Goal: Entertainment & Leisure: Consume media (video, audio)

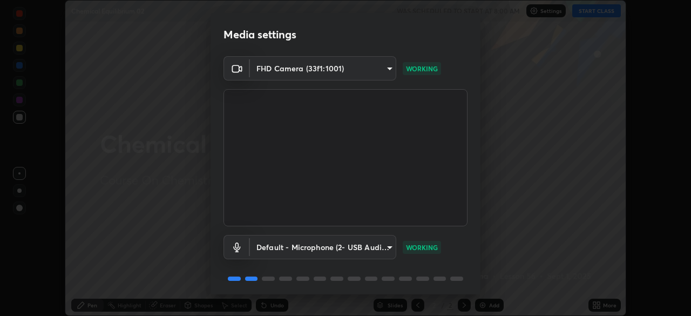
scroll to position [38, 0]
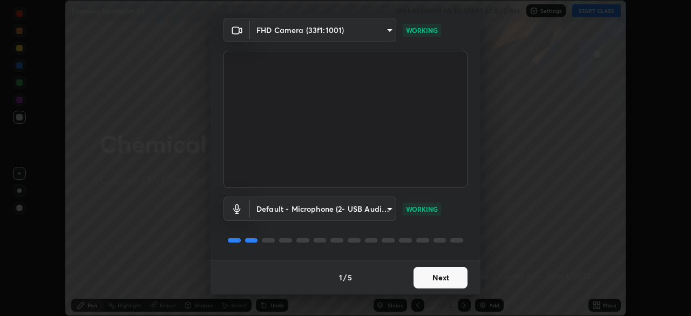
click at [428, 274] on button "Next" at bounding box center [441, 278] width 54 height 22
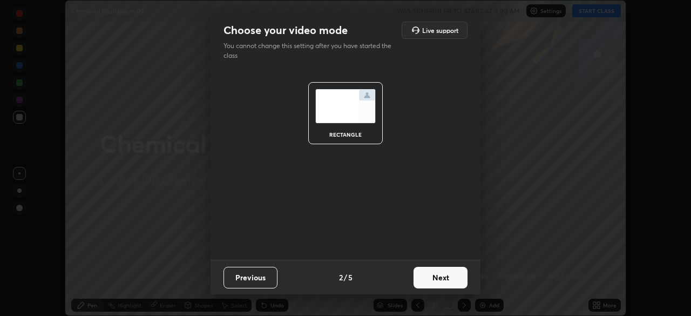
click at [436, 277] on button "Next" at bounding box center [441, 278] width 54 height 22
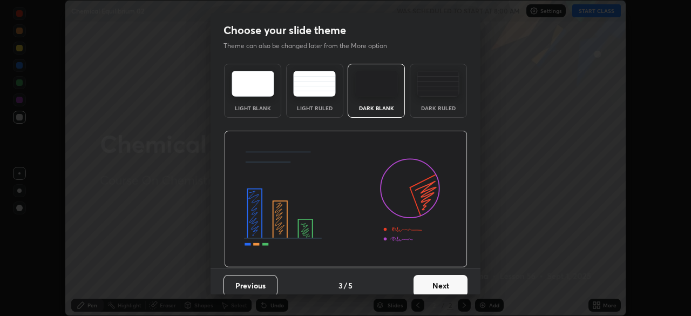
click at [439, 281] on button "Next" at bounding box center [441, 286] width 54 height 22
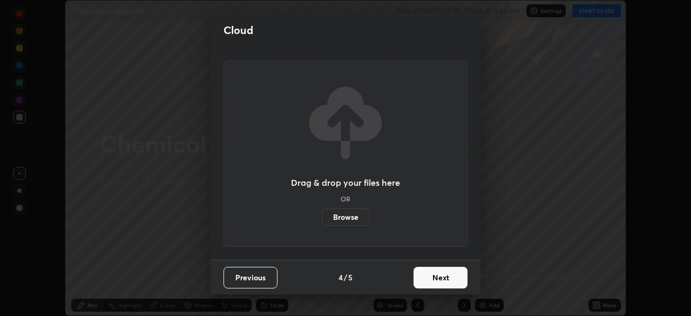
click at [439, 279] on button "Next" at bounding box center [441, 278] width 54 height 22
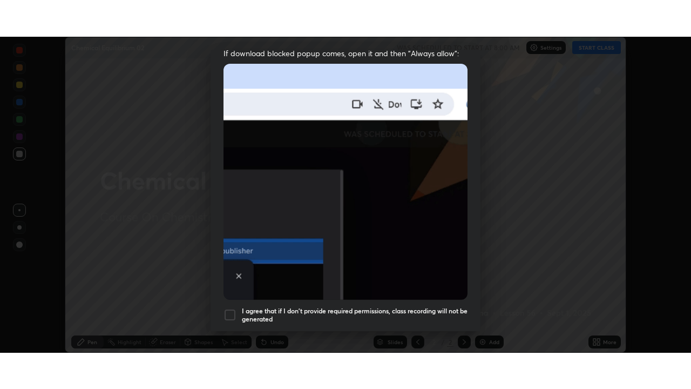
scroll to position [259, 0]
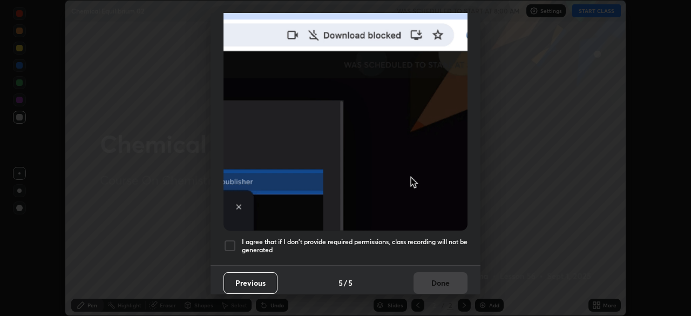
click at [411, 238] on h5 "I agree that if I don't provide required permissions, class recording will not …" at bounding box center [355, 246] width 226 height 17
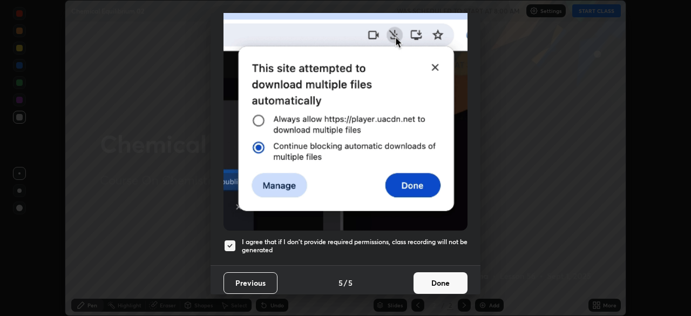
click at [438, 273] on button "Done" at bounding box center [441, 283] width 54 height 22
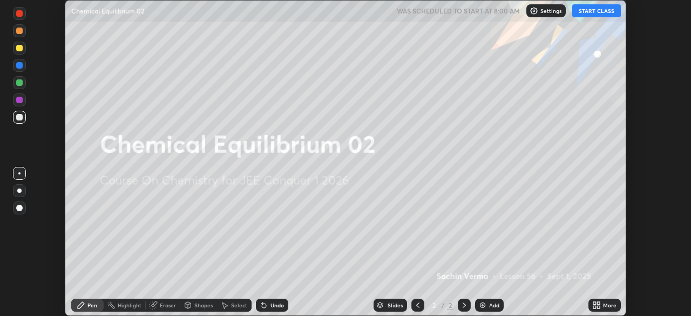
click at [600, 303] on icon at bounding box center [598, 303] width 3 height 3
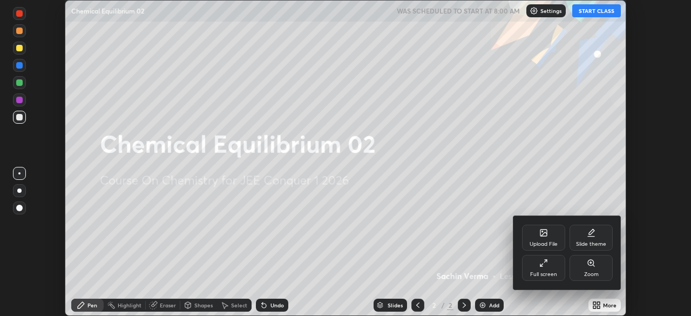
click at [549, 271] on div "Full screen" at bounding box center [543, 268] width 43 height 26
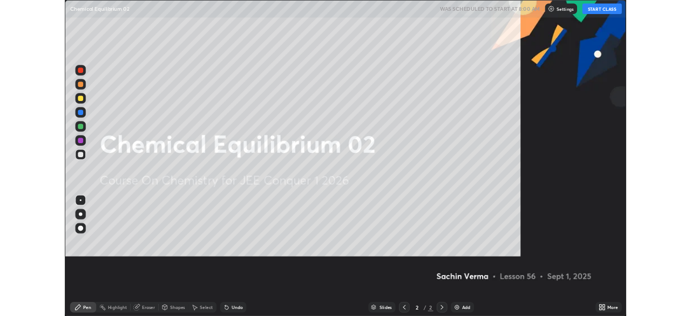
scroll to position [389, 691]
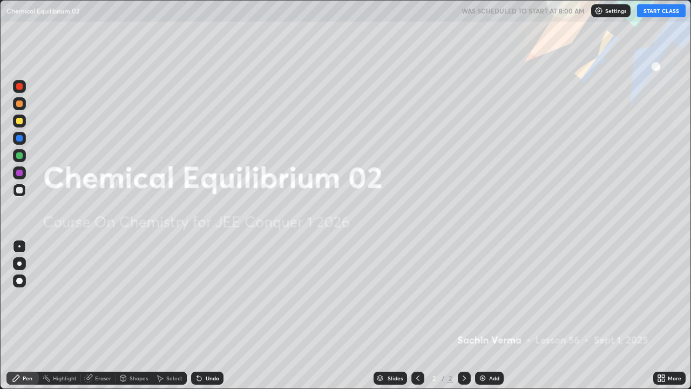
click at [485, 315] on img at bounding box center [483, 378] width 9 height 9
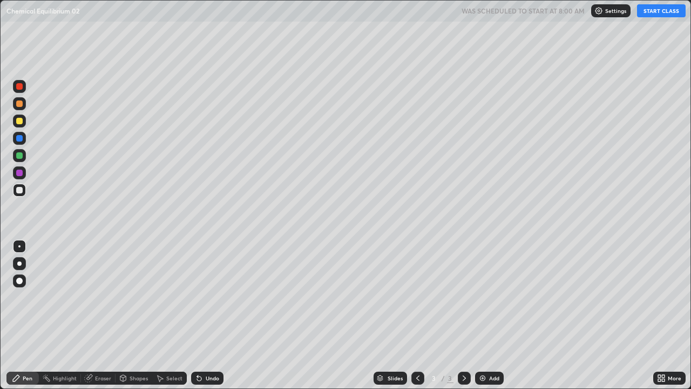
click at [653, 6] on button "START CLASS" at bounding box center [661, 10] width 49 height 13
click at [19, 264] on div at bounding box center [19, 263] width 4 height 4
click at [15, 123] on div at bounding box center [19, 121] width 13 height 13
click at [105, 315] on div "Eraser" at bounding box center [103, 377] width 16 height 5
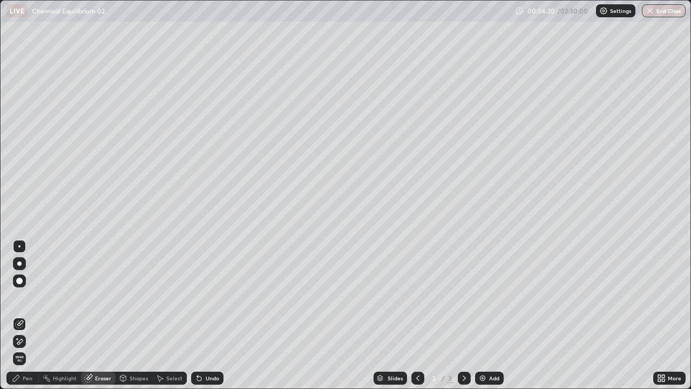
click at [28, 315] on div "Pen" at bounding box center [28, 377] width 10 height 5
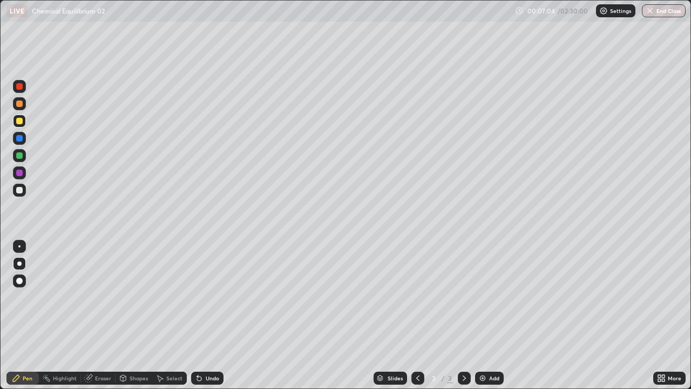
click at [93, 315] on div "Eraser" at bounding box center [98, 378] width 35 height 13
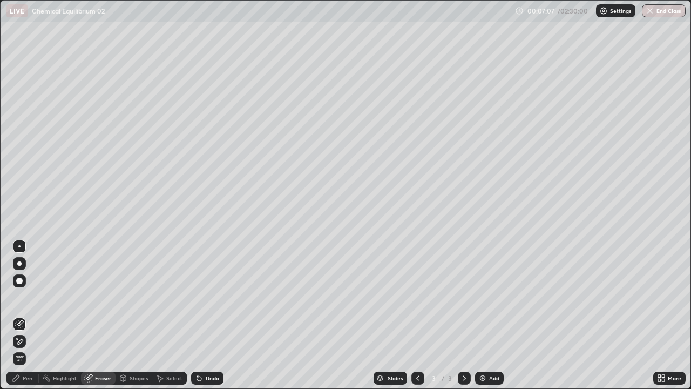
click at [27, 315] on div "Pen" at bounding box center [22, 378] width 32 height 13
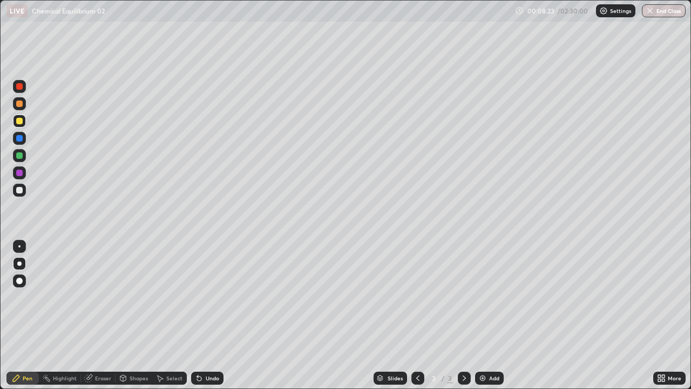
click at [196, 315] on div "Undo" at bounding box center [207, 378] width 32 height 13
click at [206, 315] on div "Undo" at bounding box center [207, 378] width 32 height 13
click at [137, 315] on div "Shapes" at bounding box center [139, 377] width 18 height 5
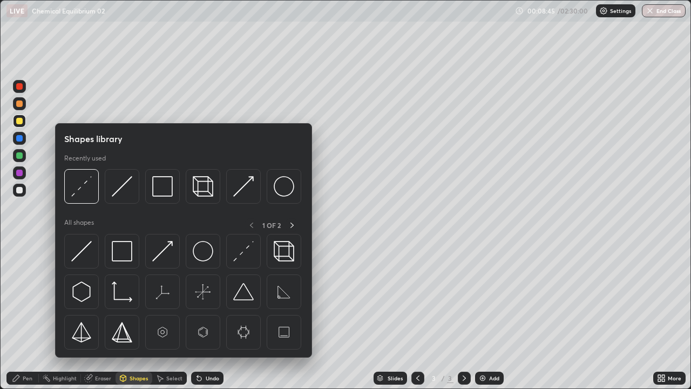
click at [130, 315] on div "Shapes" at bounding box center [139, 377] width 18 height 5
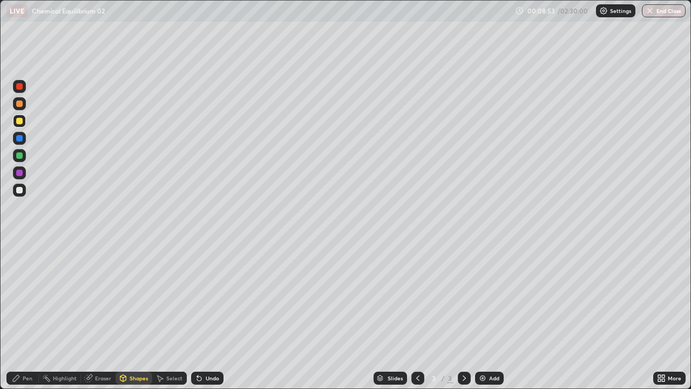
click at [28, 315] on div "Pen" at bounding box center [28, 377] width 10 height 5
click at [206, 315] on div "Undo" at bounding box center [213, 377] width 14 height 5
click at [212, 315] on div "Undo" at bounding box center [213, 377] width 14 height 5
click at [206, 315] on div "Undo" at bounding box center [207, 378] width 32 height 13
click at [207, 315] on div "Undo" at bounding box center [207, 378] width 32 height 13
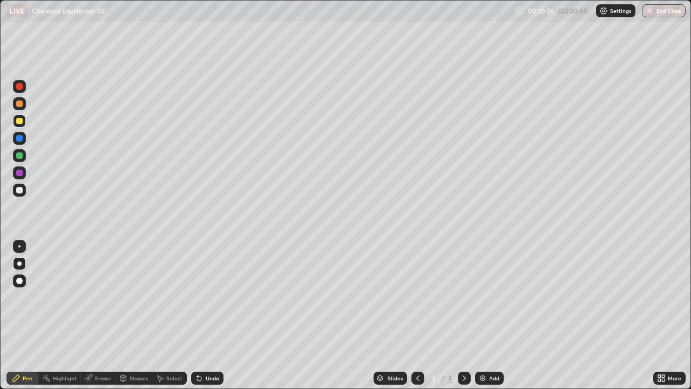
click at [125, 315] on icon at bounding box center [123, 378] width 6 height 6
click at [27, 315] on div "Pen" at bounding box center [28, 377] width 10 height 5
click at [212, 315] on div "Undo" at bounding box center [213, 377] width 14 height 5
click at [488, 315] on div "Add" at bounding box center [489, 378] width 29 height 13
click at [203, 315] on div "Undo" at bounding box center [207, 378] width 32 height 13
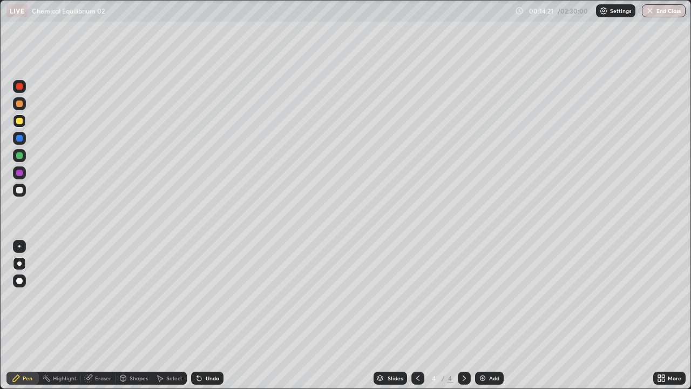
click at [103, 315] on div "Eraser" at bounding box center [103, 377] width 16 height 5
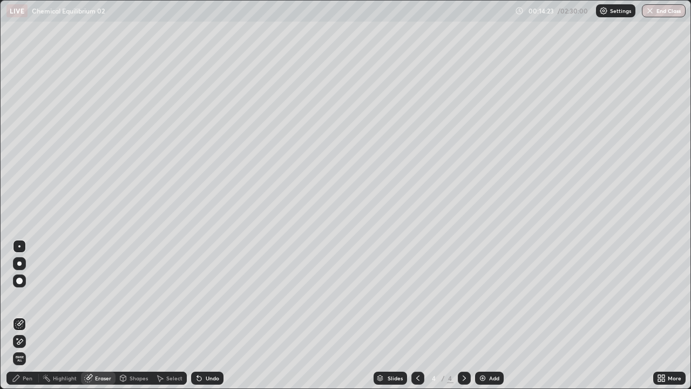
click at [198, 315] on icon at bounding box center [199, 378] width 4 height 4
click at [130, 315] on div "Shapes" at bounding box center [139, 377] width 18 height 5
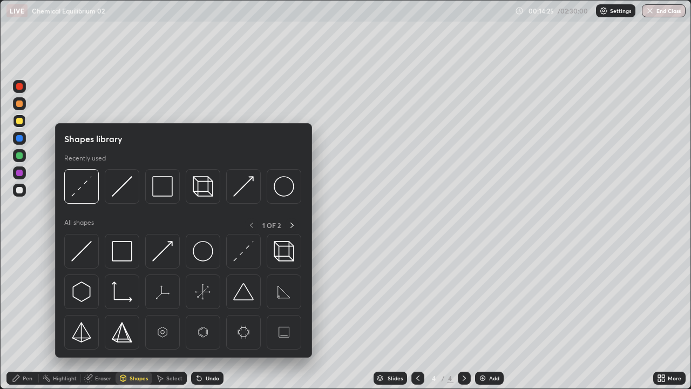
click at [26, 315] on div "Pen" at bounding box center [28, 377] width 10 height 5
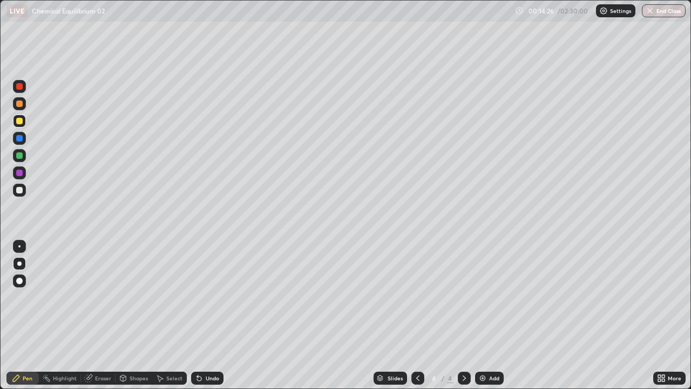
click at [134, 315] on div "Shapes" at bounding box center [139, 377] width 18 height 5
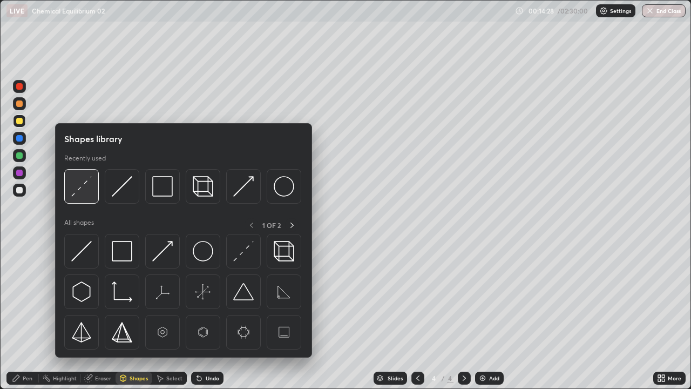
click at [82, 192] on img at bounding box center [81, 186] width 21 height 21
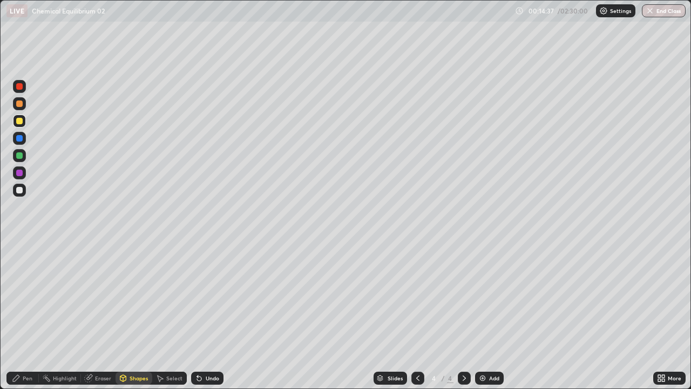
click at [26, 315] on div "Pen" at bounding box center [28, 377] width 10 height 5
click at [205, 315] on div "Undo" at bounding box center [207, 378] width 32 height 13
click at [210, 315] on div "Undo" at bounding box center [213, 377] width 14 height 5
click at [139, 315] on div "Shapes" at bounding box center [139, 377] width 18 height 5
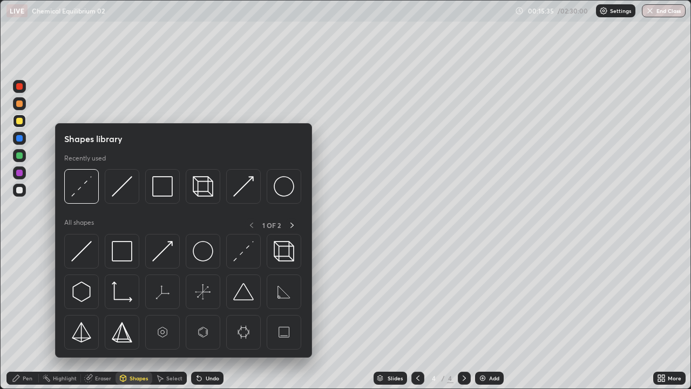
click at [139, 315] on div "Shapes" at bounding box center [139, 377] width 18 height 5
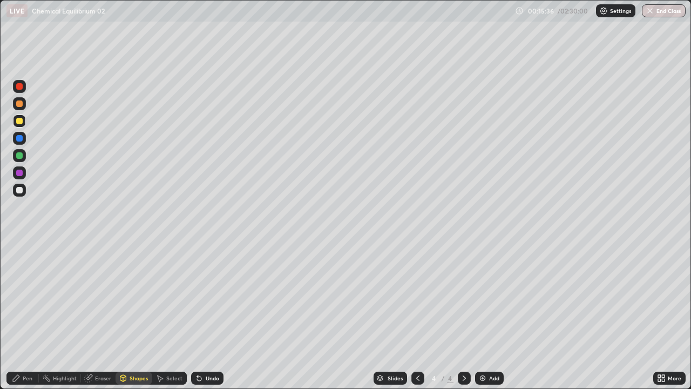
click at [134, 315] on div "Shapes" at bounding box center [139, 377] width 18 height 5
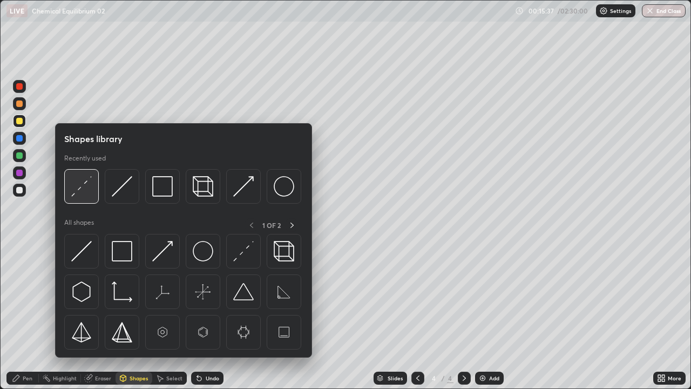
click at [88, 191] on img at bounding box center [81, 186] width 21 height 21
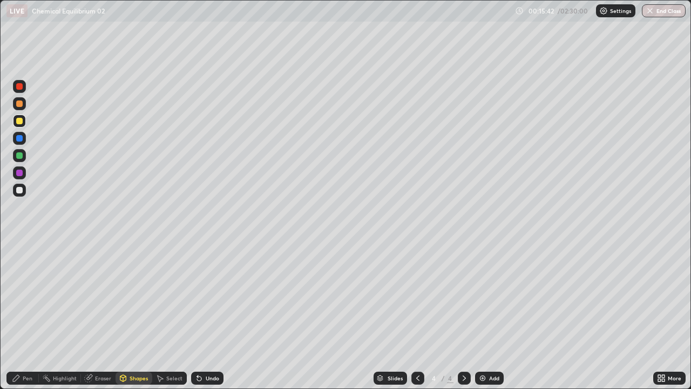
click at [22, 315] on div "Pen" at bounding box center [22, 378] width 32 height 13
click at [417, 315] on icon at bounding box center [418, 378] width 9 height 9
click at [463, 315] on icon at bounding box center [464, 378] width 9 height 9
click at [494, 315] on div "Add" at bounding box center [494, 377] width 10 height 5
click at [219, 315] on div "Undo" at bounding box center [207, 378] width 32 height 13
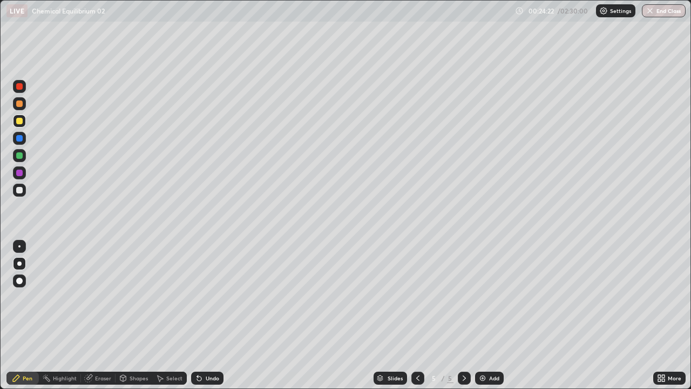
click at [212, 315] on div "Undo" at bounding box center [213, 377] width 14 height 5
click at [214, 315] on div "Undo" at bounding box center [213, 377] width 14 height 5
click at [216, 315] on div "Undo" at bounding box center [207, 378] width 32 height 13
click at [213, 315] on div "Undo" at bounding box center [213, 377] width 14 height 5
click at [415, 315] on icon at bounding box center [418, 378] width 9 height 9
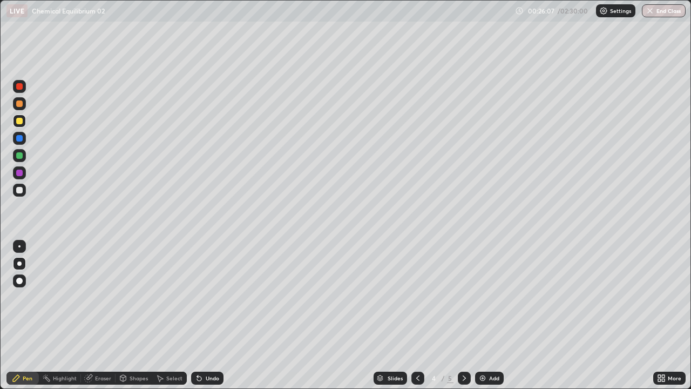
click at [467, 315] on icon at bounding box center [464, 378] width 9 height 9
click at [417, 315] on icon at bounding box center [418, 378] width 9 height 9
click at [463, 315] on icon at bounding box center [464, 378] width 9 height 9
click at [482, 315] on img at bounding box center [483, 378] width 9 height 9
click at [217, 315] on div "Undo" at bounding box center [213, 377] width 14 height 5
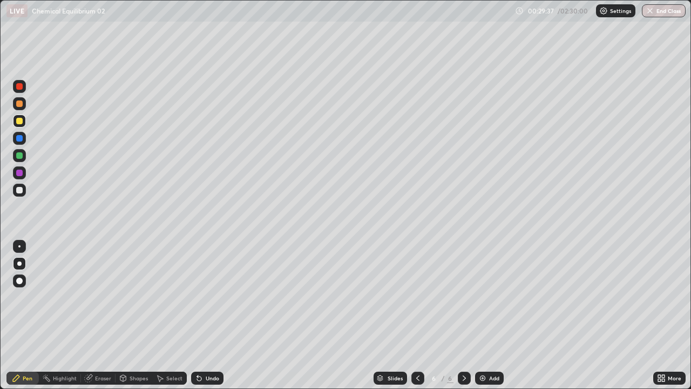
click at [219, 315] on div "Undo" at bounding box center [207, 378] width 32 height 13
click at [216, 315] on div "Undo" at bounding box center [207, 378] width 32 height 13
click at [219, 315] on div "Undo" at bounding box center [207, 378] width 32 height 13
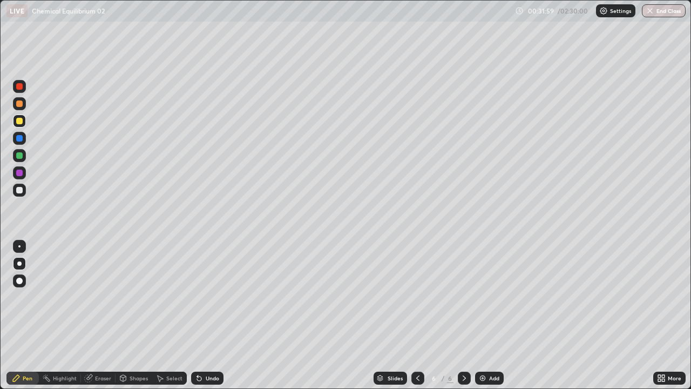
click at [23, 195] on div at bounding box center [19, 190] width 13 height 13
click at [483, 315] on img at bounding box center [483, 378] width 9 height 9
click at [417, 315] on icon at bounding box center [418, 378] width 9 height 9
click at [465, 315] on icon at bounding box center [464, 378] width 9 height 9
click at [418, 315] on icon at bounding box center [418, 378] width 9 height 9
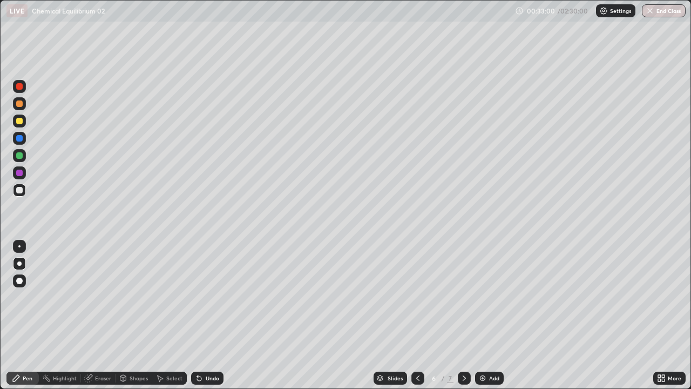
click at [418, 315] on icon at bounding box center [418, 378] width 9 height 9
click at [417, 315] on icon at bounding box center [418, 378] width 9 height 9
click at [463, 315] on icon at bounding box center [464, 378] width 9 height 9
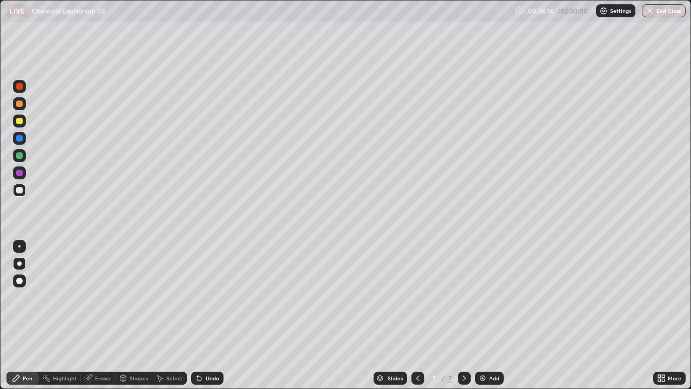
click at [214, 315] on div "Undo" at bounding box center [213, 377] width 14 height 5
click at [212, 315] on div "Undo" at bounding box center [213, 377] width 14 height 5
click at [214, 315] on div "Undo" at bounding box center [207, 378] width 32 height 13
click at [216, 315] on div "Undo" at bounding box center [213, 377] width 14 height 5
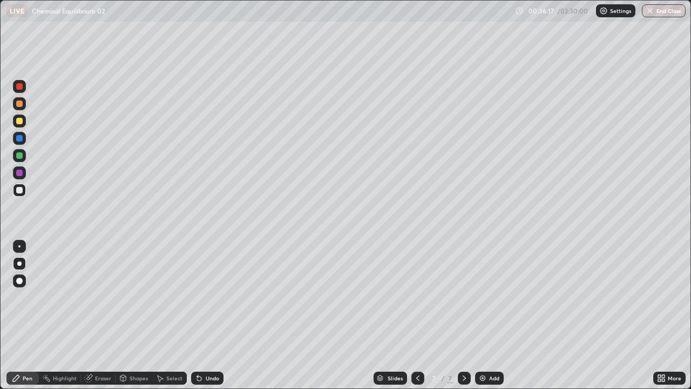
click at [216, 315] on div "Undo" at bounding box center [207, 378] width 32 height 13
click at [215, 315] on div "Undo" at bounding box center [207, 378] width 32 height 13
click at [215, 315] on div "Undo" at bounding box center [213, 377] width 14 height 5
click at [216, 315] on div "Undo" at bounding box center [213, 377] width 14 height 5
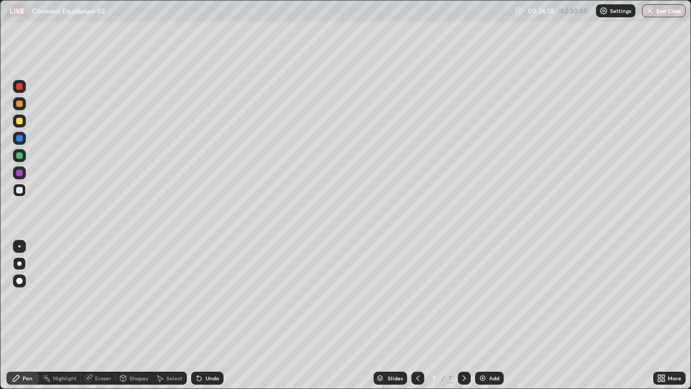
click at [214, 315] on div "Undo" at bounding box center [213, 377] width 14 height 5
click at [216, 315] on div "Undo" at bounding box center [207, 378] width 32 height 13
click at [24, 122] on div at bounding box center [19, 121] width 13 height 13
click at [489, 315] on div "Add" at bounding box center [494, 377] width 10 height 5
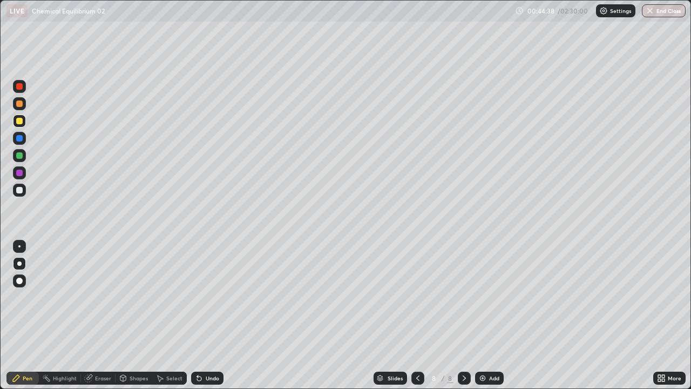
click at [17, 190] on div at bounding box center [19, 190] width 6 height 6
click at [210, 315] on div "Undo" at bounding box center [213, 377] width 14 height 5
click at [216, 315] on div "Undo" at bounding box center [207, 378] width 32 height 13
click at [215, 315] on div "Undo" at bounding box center [213, 377] width 14 height 5
click at [213, 315] on div "Undo" at bounding box center [207, 378] width 32 height 13
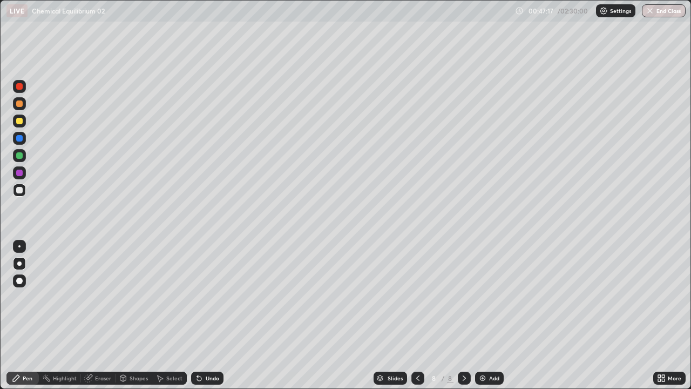
click at [204, 315] on div "Undo" at bounding box center [207, 378] width 32 height 13
click at [207, 315] on div "Undo" at bounding box center [207, 378] width 32 height 13
click at [210, 315] on div "Undo" at bounding box center [207, 378] width 32 height 13
click at [206, 315] on div "Undo" at bounding box center [213, 377] width 14 height 5
click at [484, 315] on img at bounding box center [483, 378] width 9 height 9
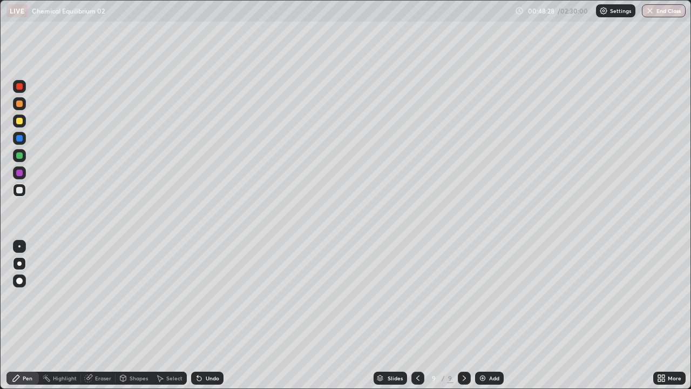
click at [415, 315] on icon at bounding box center [418, 378] width 9 height 9
click at [466, 315] on div at bounding box center [464, 378] width 13 height 13
click at [208, 315] on div "Undo" at bounding box center [213, 377] width 14 height 5
click at [207, 315] on div "Undo" at bounding box center [207, 378] width 32 height 13
click at [211, 315] on div "Undo" at bounding box center [207, 378] width 32 height 13
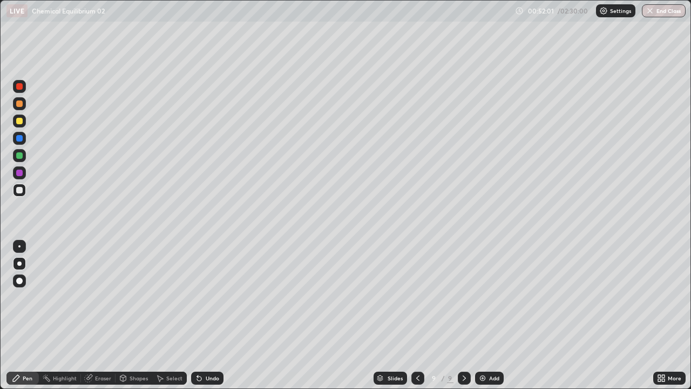
click at [213, 315] on div "Undo" at bounding box center [207, 378] width 32 height 13
click at [488, 315] on div "Add" at bounding box center [489, 378] width 29 height 13
click at [220, 315] on div "Undo" at bounding box center [207, 378] width 32 height 13
click at [213, 315] on div "Undo" at bounding box center [207, 378] width 32 height 13
click at [216, 315] on div "Undo" at bounding box center [207, 378] width 32 height 13
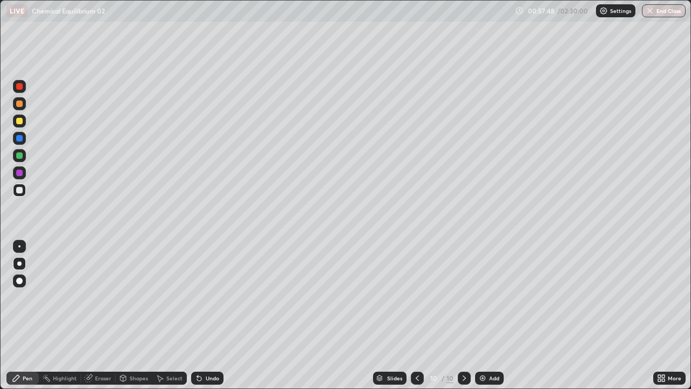
click at [208, 315] on div "Undo" at bounding box center [213, 377] width 14 height 5
click at [204, 315] on div "Undo" at bounding box center [207, 378] width 32 height 13
click at [484, 315] on img at bounding box center [483, 378] width 9 height 9
click at [18, 123] on div at bounding box center [19, 121] width 6 height 6
click at [206, 315] on div "Undo" at bounding box center [213, 377] width 14 height 5
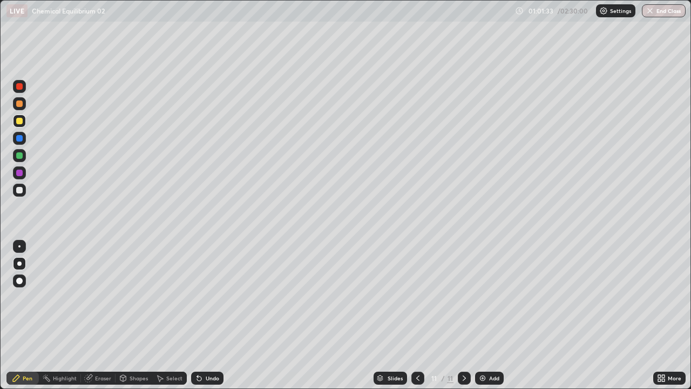
click at [206, 315] on div "Undo" at bounding box center [213, 377] width 14 height 5
click at [422, 315] on div at bounding box center [418, 378] width 13 height 13
click at [467, 315] on div at bounding box center [464, 378] width 13 height 13
click at [91, 315] on icon at bounding box center [89, 376] width 6 height 5
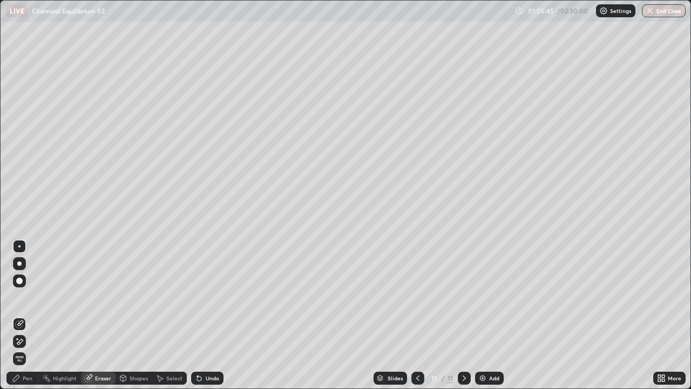
click at [21, 315] on div "Pen" at bounding box center [22, 378] width 32 height 13
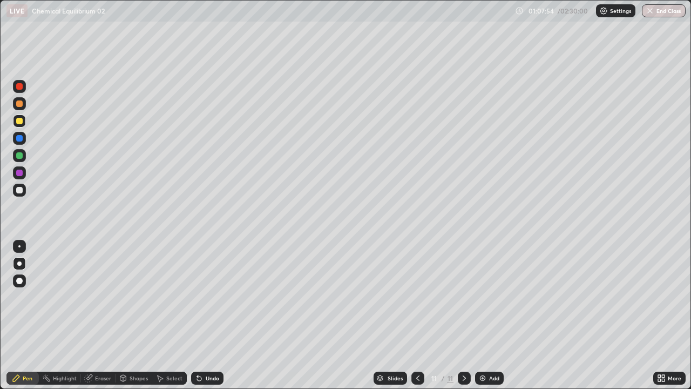
click at [480, 315] on div "Add" at bounding box center [489, 378] width 29 height 13
click at [215, 315] on div "Undo" at bounding box center [213, 377] width 14 height 5
click at [211, 315] on div "Undo" at bounding box center [213, 377] width 14 height 5
click at [212, 315] on div "Undo" at bounding box center [213, 377] width 14 height 5
click at [208, 315] on div "Undo" at bounding box center [207, 378] width 32 height 13
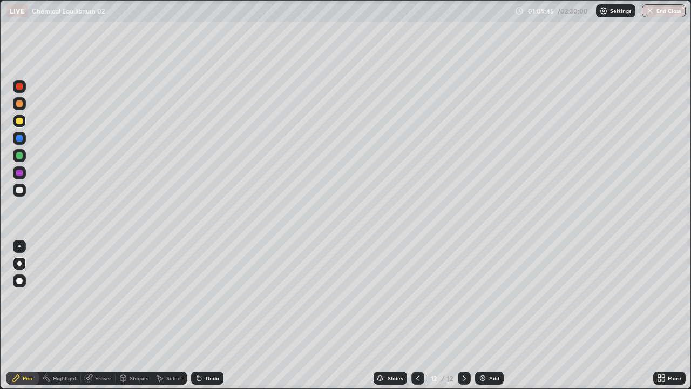
click at [490, 315] on div "Add" at bounding box center [494, 377] width 10 height 5
click at [206, 315] on div "Undo" at bounding box center [207, 378] width 32 height 13
click at [101, 315] on div "Eraser" at bounding box center [103, 377] width 16 height 5
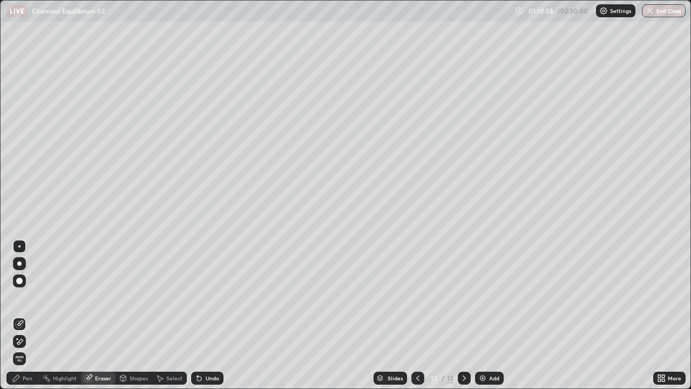
click at [30, 315] on div "Pen" at bounding box center [28, 377] width 10 height 5
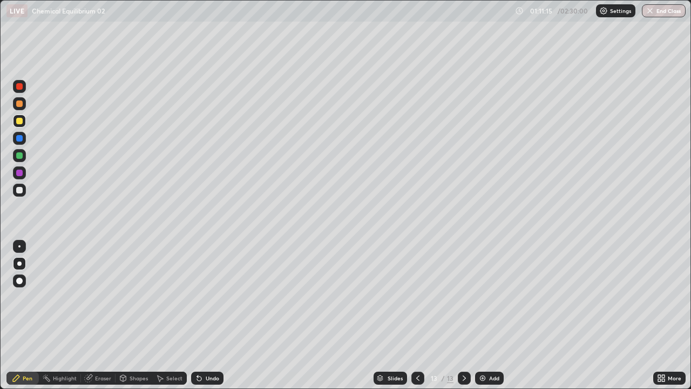
click at [198, 315] on icon at bounding box center [199, 378] width 4 height 4
click at [195, 315] on icon at bounding box center [199, 378] width 9 height 9
click at [208, 315] on div "Undo" at bounding box center [207, 378] width 32 height 13
click at [209, 315] on div "Undo" at bounding box center [207, 378] width 32 height 13
click at [480, 315] on img at bounding box center [483, 378] width 9 height 9
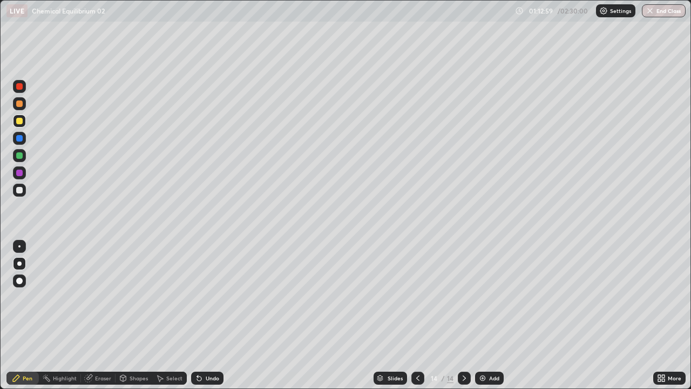
click at [212, 315] on div "Undo" at bounding box center [213, 377] width 14 height 5
click at [218, 315] on div "Undo" at bounding box center [207, 378] width 32 height 13
click at [201, 315] on icon at bounding box center [199, 378] width 9 height 9
click at [210, 315] on div "Undo" at bounding box center [207, 378] width 32 height 13
click at [482, 315] on img at bounding box center [483, 378] width 9 height 9
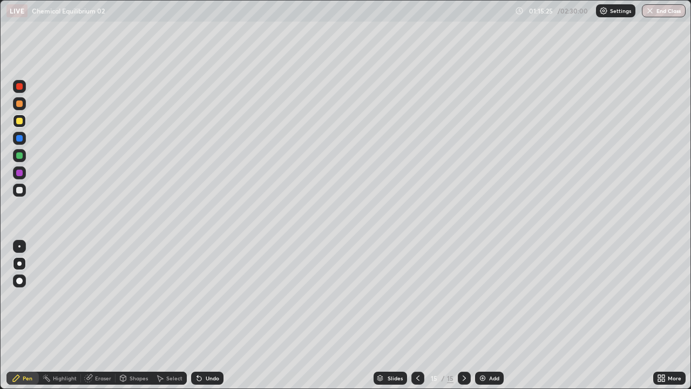
click at [21, 120] on div at bounding box center [19, 121] width 6 height 6
click at [206, 315] on div "Undo" at bounding box center [213, 377] width 14 height 5
click at [207, 315] on div "Undo" at bounding box center [213, 377] width 14 height 5
click at [210, 315] on div "Undo" at bounding box center [207, 378] width 32 height 13
click at [206, 315] on div "Undo" at bounding box center [213, 377] width 14 height 5
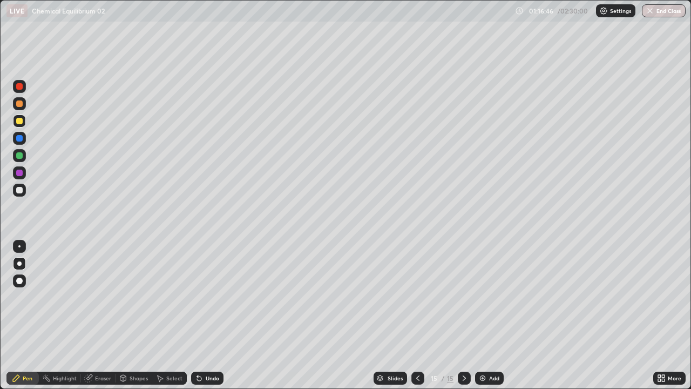
click at [206, 315] on div "Undo" at bounding box center [207, 378] width 32 height 13
click at [206, 315] on div "Undo" at bounding box center [213, 377] width 14 height 5
click at [207, 315] on div "Undo" at bounding box center [207, 378] width 32 height 13
click at [205, 315] on div "Undo" at bounding box center [207, 378] width 32 height 13
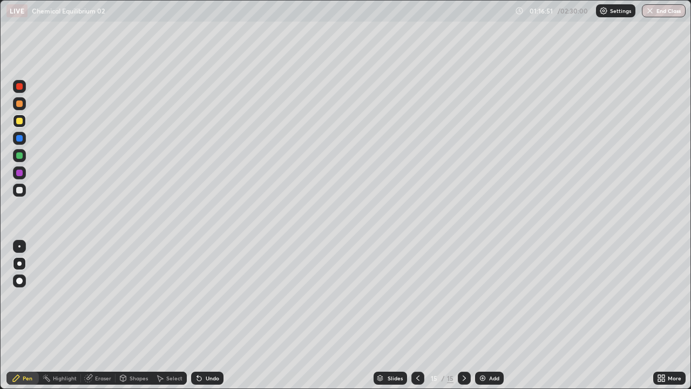
click at [206, 315] on div "Undo" at bounding box center [207, 378] width 32 height 13
click at [201, 315] on icon at bounding box center [199, 378] width 9 height 9
click at [208, 315] on div "Undo" at bounding box center [213, 377] width 14 height 5
click at [206, 315] on div "Undo" at bounding box center [213, 377] width 14 height 5
click at [198, 315] on icon at bounding box center [199, 378] width 4 height 4
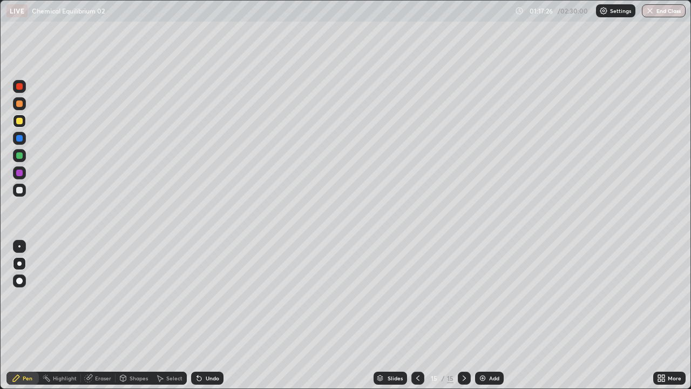
click at [213, 315] on div "Undo" at bounding box center [213, 377] width 14 height 5
click at [217, 315] on div "Undo" at bounding box center [207, 378] width 32 height 13
click at [208, 315] on div "Undo" at bounding box center [213, 377] width 14 height 5
click at [212, 315] on div "Undo" at bounding box center [207, 378] width 32 height 13
click at [206, 315] on div "Undo" at bounding box center [213, 377] width 14 height 5
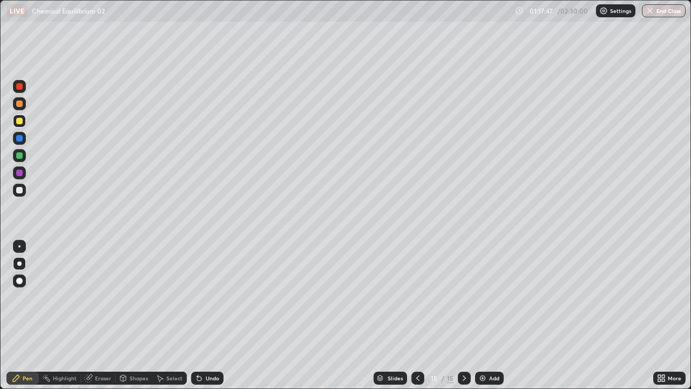
click at [203, 315] on div "Undo" at bounding box center [207, 378] width 32 height 13
click at [106, 315] on div "Eraser" at bounding box center [103, 377] width 16 height 5
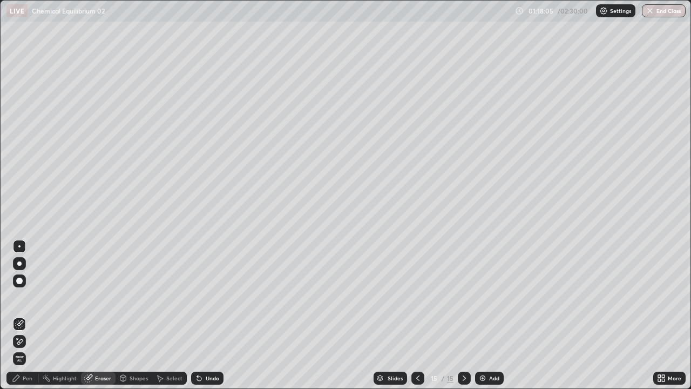
click at [31, 315] on div "Pen" at bounding box center [28, 377] width 10 height 5
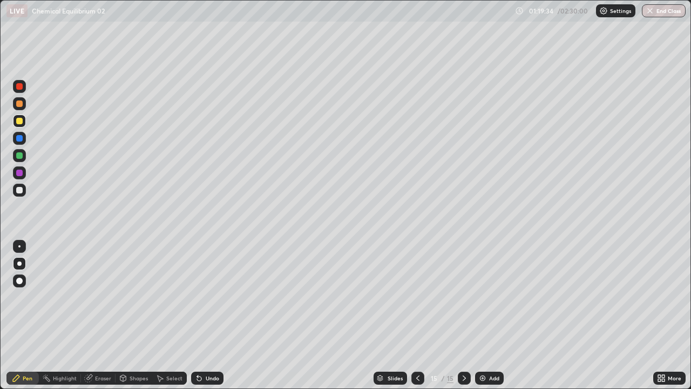
click at [480, 315] on img at bounding box center [483, 378] width 9 height 9
click at [204, 315] on div "Undo" at bounding box center [207, 378] width 32 height 13
click at [207, 315] on div "Undo" at bounding box center [213, 377] width 14 height 5
click at [208, 315] on div "Undo" at bounding box center [213, 377] width 14 height 5
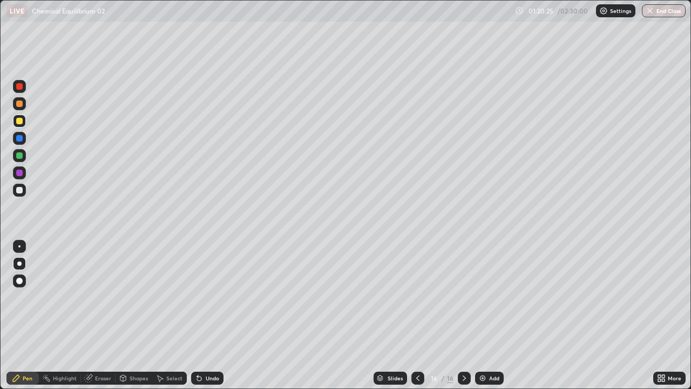
click at [206, 315] on div "Undo" at bounding box center [207, 378] width 32 height 13
click at [206, 315] on div "Undo" at bounding box center [213, 377] width 14 height 5
click at [208, 315] on div "Undo" at bounding box center [213, 377] width 14 height 5
click at [214, 315] on div "Undo" at bounding box center [213, 377] width 14 height 5
click at [206, 315] on div "Undo" at bounding box center [213, 377] width 14 height 5
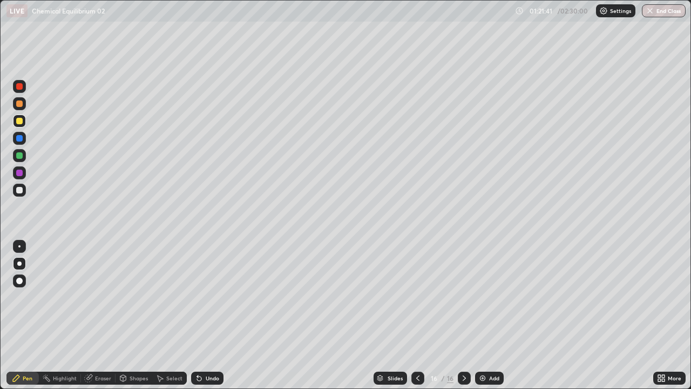
click at [489, 315] on div "Add" at bounding box center [494, 377] width 10 height 5
click at [203, 315] on div "Undo" at bounding box center [207, 378] width 32 height 13
click at [212, 315] on div "Undo" at bounding box center [213, 377] width 14 height 5
click at [214, 315] on div "Undo" at bounding box center [213, 377] width 14 height 5
click at [488, 315] on div "Add" at bounding box center [489, 378] width 29 height 13
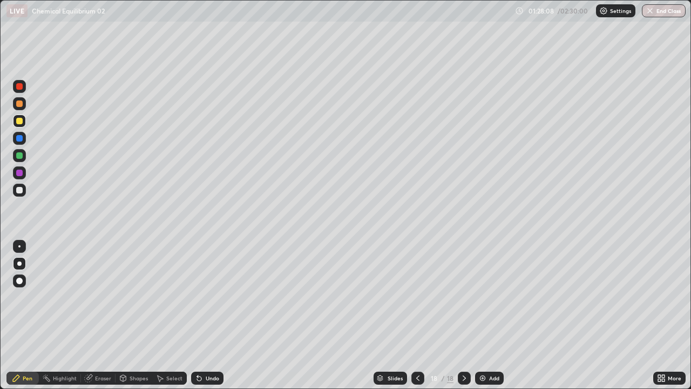
click at [195, 315] on icon at bounding box center [199, 378] width 9 height 9
click at [197, 315] on icon at bounding box center [199, 378] width 4 height 4
click at [198, 315] on icon at bounding box center [199, 378] width 4 height 4
click at [206, 315] on div "Undo" at bounding box center [213, 377] width 14 height 5
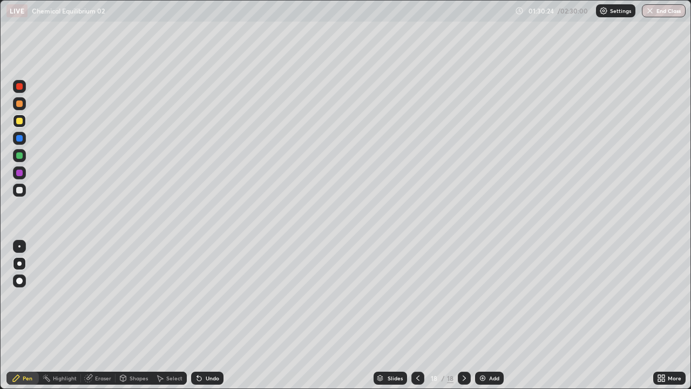
click at [200, 315] on icon at bounding box center [199, 378] width 9 height 9
click at [203, 315] on div "Undo" at bounding box center [207, 378] width 32 height 13
click at [485, 315] on img at bounding box center [483, 378] width 9 height 9
click at [205, 315] on div "Undo" at bounding box center [207, 378] width 32 height 13
click at [206, 315] on div "Undo" at bounding box center [213, 377] width 14 height 5
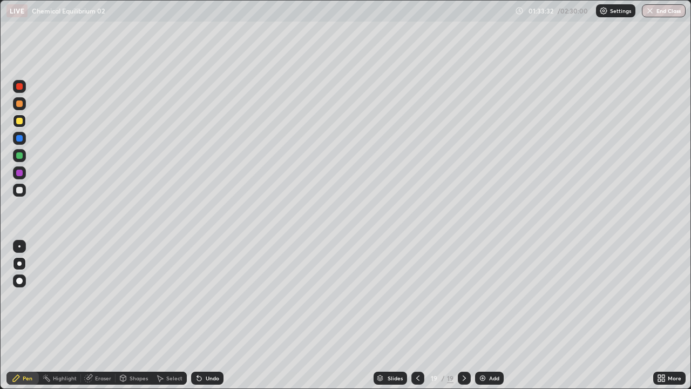
click at [204, 315] on div "Undo" at bounding box center [207, 378] width 32 height 13
click at [208, 315] on div "Undo" at bounding box center [207, 378] width 32 height 13
click at [489, 315] on div "Add" at bounding box center [494, 377] width 10 height 5
click at [208, 315] on div "Undo" at bounding box center [207, 378] width 32 height 13
click at [219, 315] on div "Undo" at bounding box center [207, 378] width 32 height 13
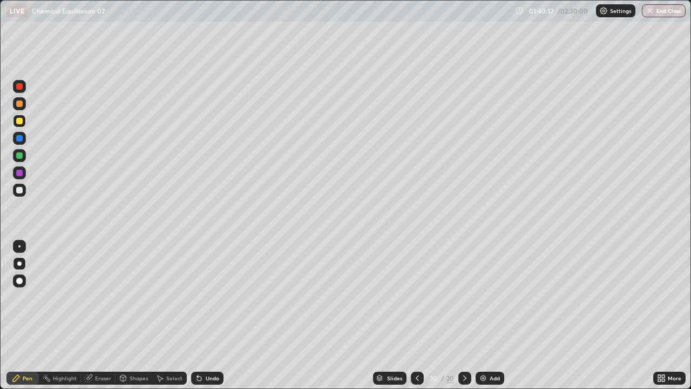
click at [481, 315] on img at bounding box center [483, 378] width 9 height 9
click at [213, 315] on div "Undo" at bounding box center [213, 377] width 14 height 5
click at [208, 315] on div "Undo" at bounding box center [207, 378] width 32 height 13
click at [97, 315] on div "Eraser" at bounding box center [103, 377] width 16 height 5
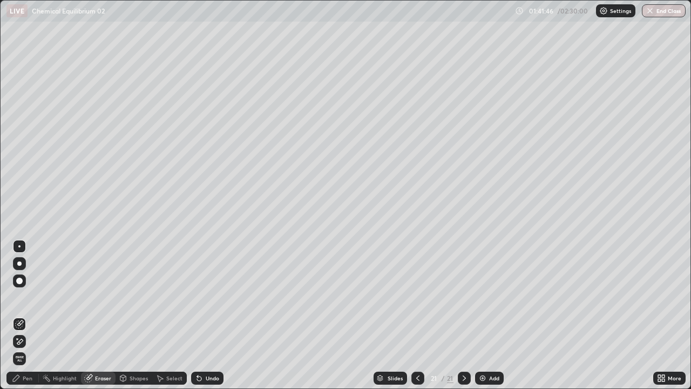
click at [22, 315] on div "Pen" at bounding box center [22, 378] width 32 height 13
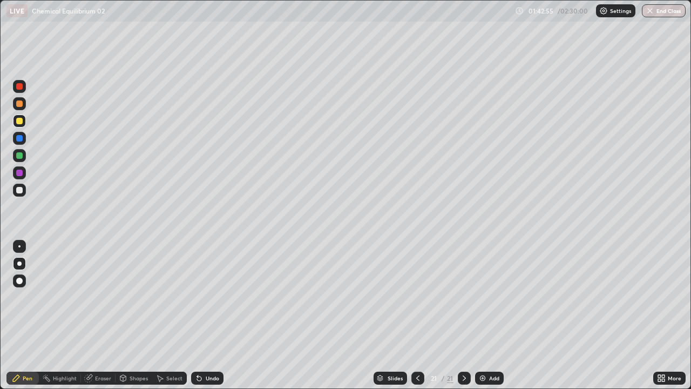
click at [217, 315] on div "Undo" at bounding box center [213, 377] width 14 height 5
click at [98, 315] on div "Eraser" at bounding box center [103, 377] width 16 height 5
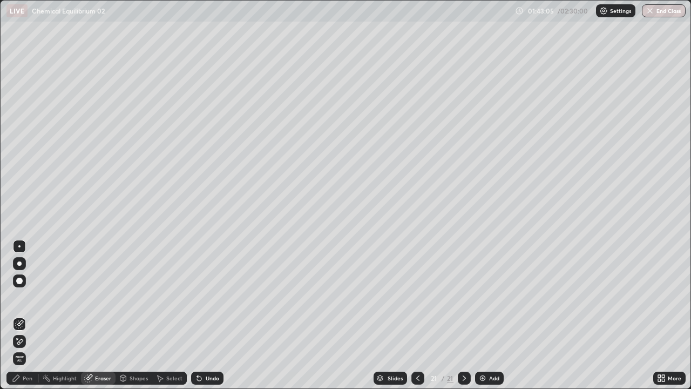
click at [24, 315] on div "Pen" at bounding box center [22, 378] width 32 height 13
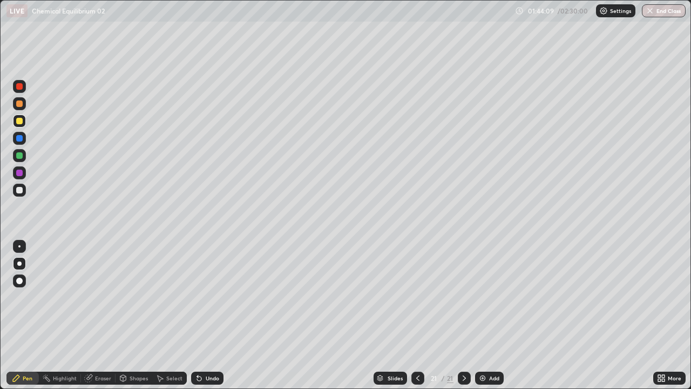
click at [482, 315] on img at bounding box center [483, 378] width 9 height 9
click at [23, 189] on div at bounding box center [19, 190] width 13 height 13
click at [211, 315] on div "Undo" at bounding box center [213, 377] width 14 height 5
click at [19, 123] on div at bounding box center [19, 121] width 6 height 6
click at [485, 315] on img at bounding box center [483, 378] width 9 height 9
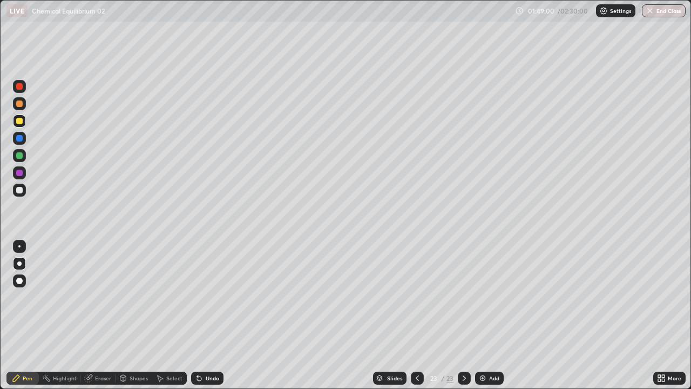
click at [416, 315] on icon at bounding box center [417, 378] width 9 height 9
click at [463, 315] on icon at bounding box center [464, 378] width 9 height 9
click at [416, 315] on icon at bounding box center [417, 378] width 9 height 9
click at [463, 315] on icon at bounding box center [464, 378] width 9 height 9
click at [214, 315] on div "Undo" at bounding box center [213, 377] width 14 height 5
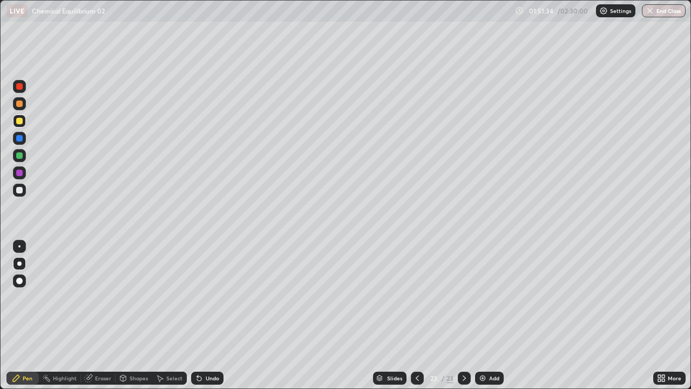
click at [204, 315] on div "Undo" at bounding box center [207, 378] width 32 height 13
click at [213, 315] on div "Undo" at bounding box center [213, 377] width 14 height 5
click at [482, 315] on img at bounding box center [483, 378] width 9 height 9
click at [490, 315] on div "Add" at bounding box center [494, 377] width 10 height 5
click at [207, 315] on div "Undo" at bounding box center [207, 378] width 32 height 13
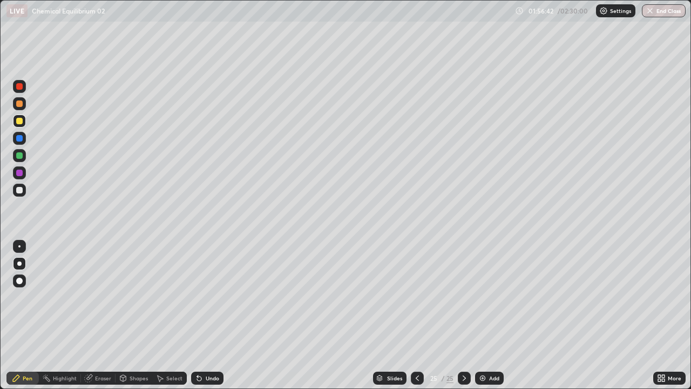
click at [129, 315] on div "Shapes" at bounding box center [134, 378] width 37 height 13
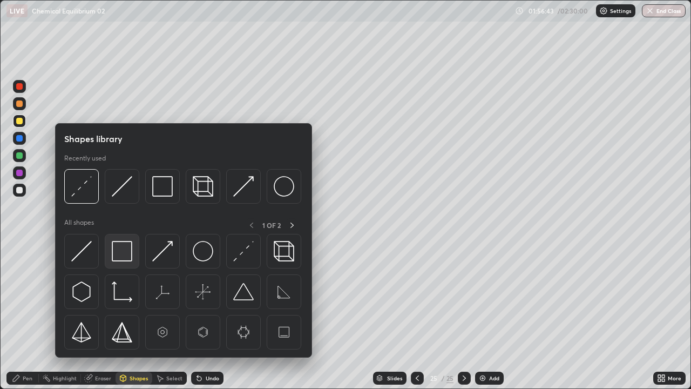
click at [125, 243] on img at bounding box center [122, 251] width 21 height 21
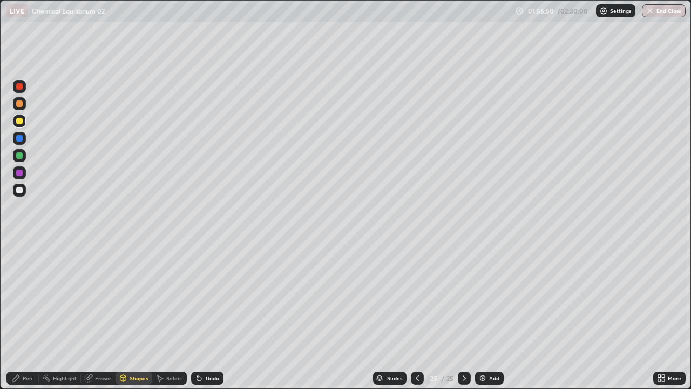
click at [210, 315] on div "Undo" at bounding box center [213, 377] width 14 height 5
click at [214, 315] on div "Undo" at bounding box center [207, 378] width 32 height 13
click at [20, 156] on div at bounding box center [19, 155] width 6 height 6
click at [19, 315] on icon at bounding box center [16, 378] width 9 height 9
click at [200, 315] on icon at bounding box center [199, 378] width 9 height 9
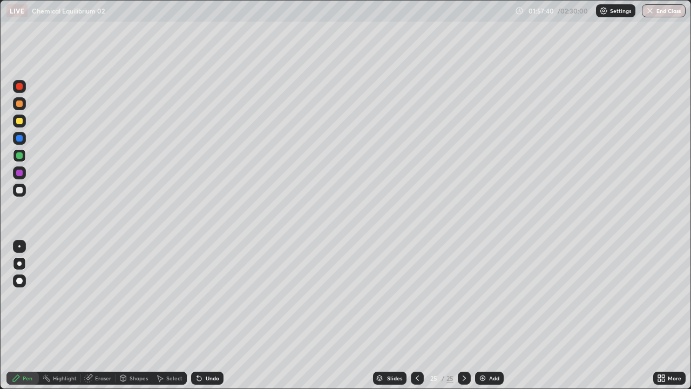
click at [204, 315] on div "Undo" at bounding box center [207, 378] width 32 height 13
click at [481, 315] on img at bounding box center [483, 378] width 9 height 9
click at [104, 315] on div "Eraser" at bounding box center [103, 377] width 16 height 5
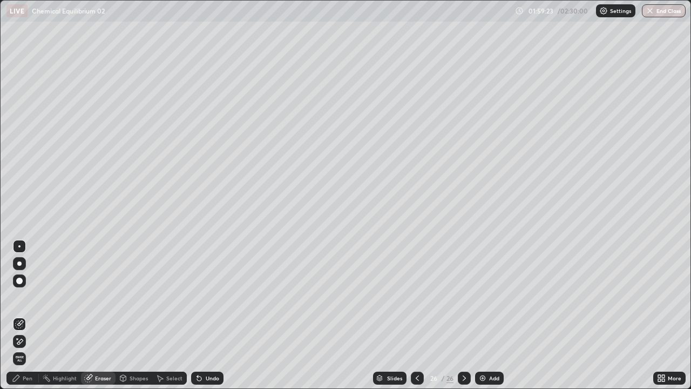
click at [31, 315] on div "Pen" at bounding box center [28, 377] width 10 height 5
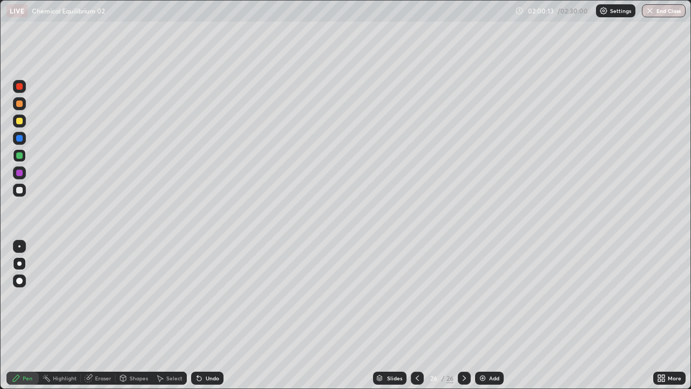
click at [206, 315] on div "Undo" at bounding box center [213, 377] width 14 height 5
click at [483, 315] on img at bounding box center [483, 378] width 9 height 9
click at [202, 315] on div "Undo" at bounding box center [207, 378] width 32 height 13
click at [209, 315] on div "Undo" at bounding box center [213, 377] width 14 height 5
click at [212, 315] on div "Undo" at bounding box center [213, 377] width 14 height 5
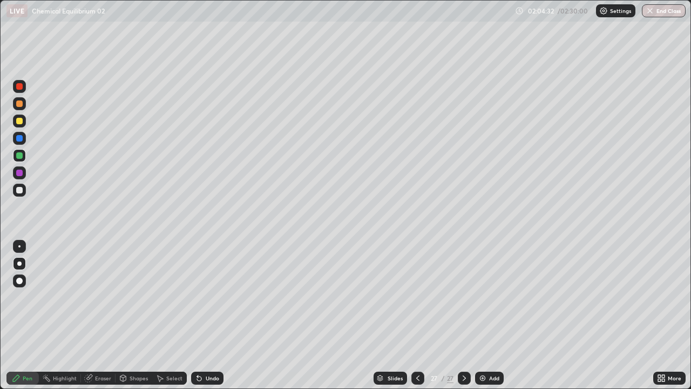
click at [103, 315] on div "Eraser" at bounding box center [103, 377] width 16 height 5
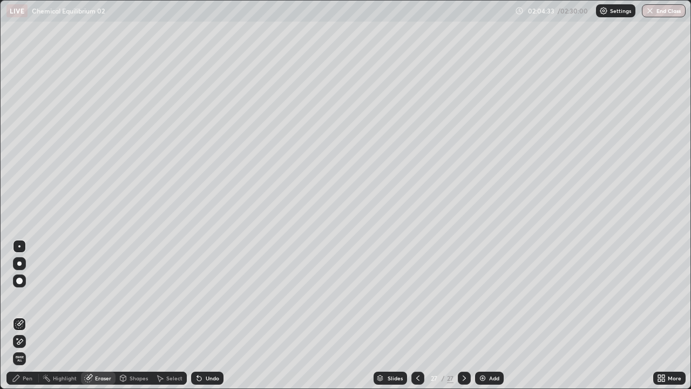
click at [19, 315] on icon at bounding box center [16, 378] width 9 height 9
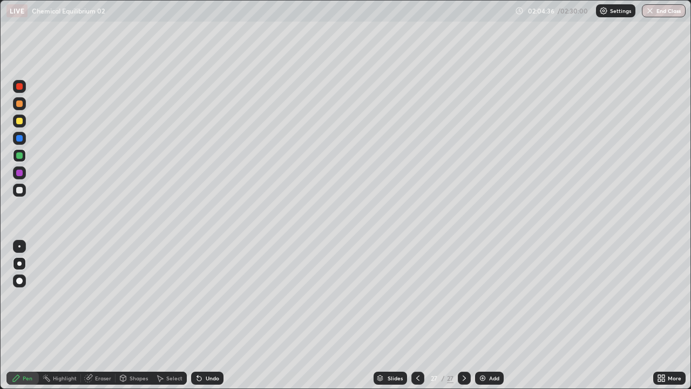
click at [21, 120] on div at bounding box center [19, 121] width 6 height 6
click at [210, 315] on div "Undo" at bounding box center [207, 378] width 32 height 13
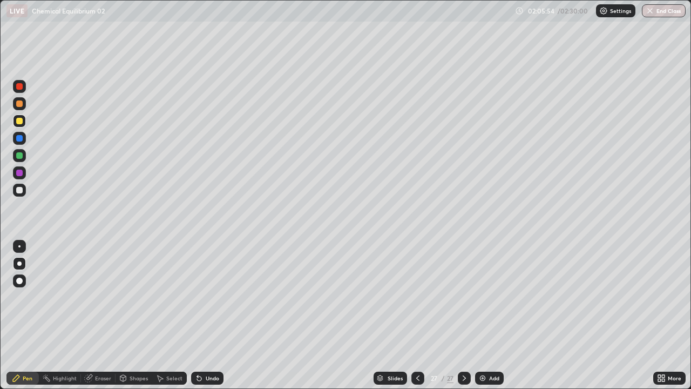
click at [208, 315] on div "Undo" at bounding box center [207, 378] width 32 height 13
click at [210, 315] on div "Undo" at bounding box center [207, 378] width 32 height 13
click at [211, 315] on div "Undo" at bounding box center [207, 378] width 32 height 13
click at [206, 315] on div "Undo" at bounding box center [213, 377] width 14 height 5
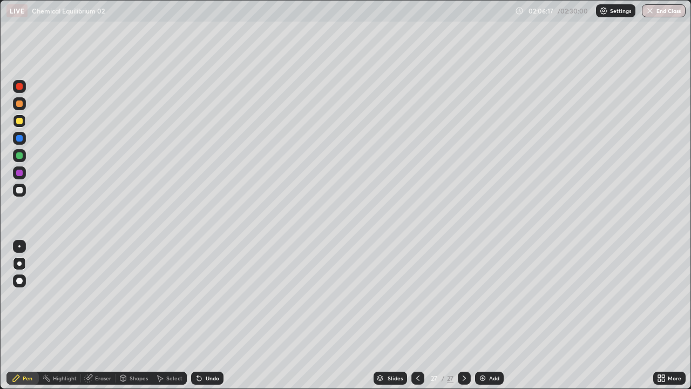
click at [207, 315] on div "Undo" at bounding box center [213, 377] width 14 height 5
click at [208, 315] on div "Undo" at bounding box center [213, 377] width 14 height 5
click at [209, 315] on div "Undo" at bounding box center [213, 377] width 14 height 5
click at [482, 315] on img at bounding box center [483, 378] width 9 height 9
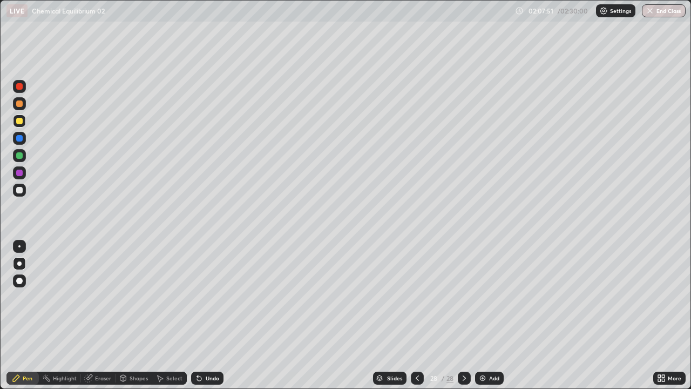
click at [212, 315] on div "Undo" at bounding box center [213, 377] width 14 height 5
click at [108, 315] on div "Eraser" at bounding box center [98, 378] width 35 height 13
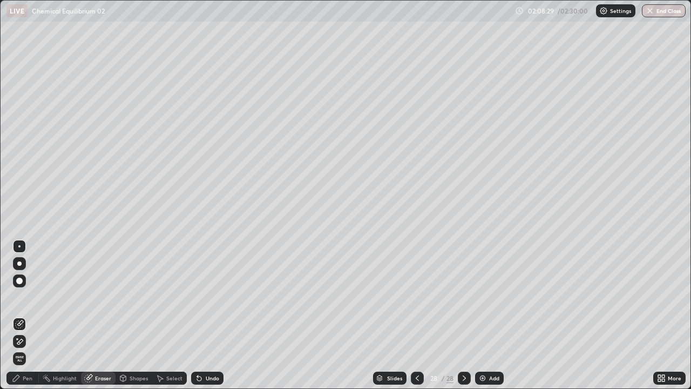
click at [32, 315] on div "Pen" at bounding box center [22, 378] width 32 height 13
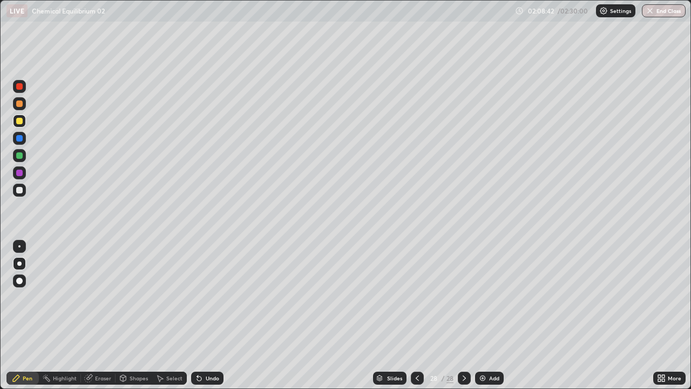
click at [416, 315] on icon at bounding box center [417, 377] width 3 height 5
click at [462, 315] on icon at bounding box center [464, 378] width 9 height 9
click at [415, 315] on div at bounding box center [417, 378] width 13 height 13
click at [463, 315] on icon at bounding box center [464, 378] width 9 height 9
click at [418, 315] on div at bounding box center [417, 378] width 13 height 13
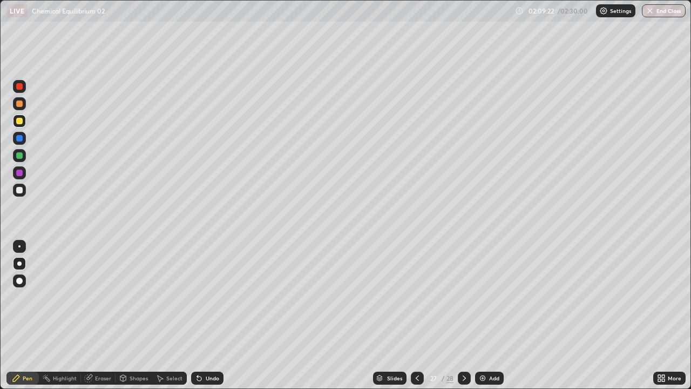
click at [463, 315] on icon at bounding box center [464, 378] width 9 height 9
click at [103, 315] on div "Eraser" at bounding box center [103, 377] width 16 height 5
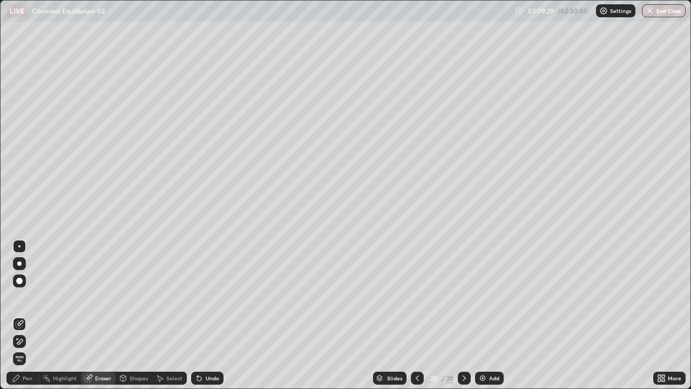
click at [29, 315] on div "Pen" at bounding box center [28, 377] width 10 height 5
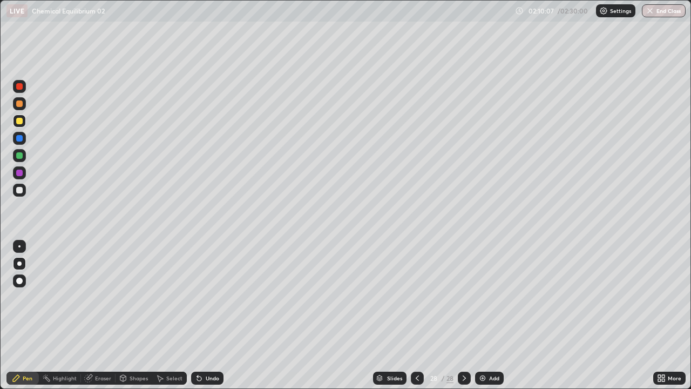
click at [213, 315] on div "Undo" at bounding box center [213, 377] width 14 height 5
click at [416, 315] on icon at bounding box center [417, 378] width 9 height 9
click at [463, 315] on icon at bounding box center [464, 378] width 9 height 9
click at [98, 315] on div "Eraser" at bounding box center [98, 378] width 35 height 13
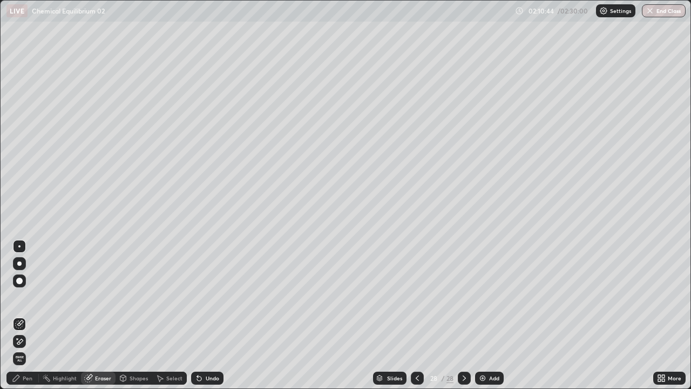
click at [30, 315] on div "Pen" at bounding box center [22, 378] width 32 height 13
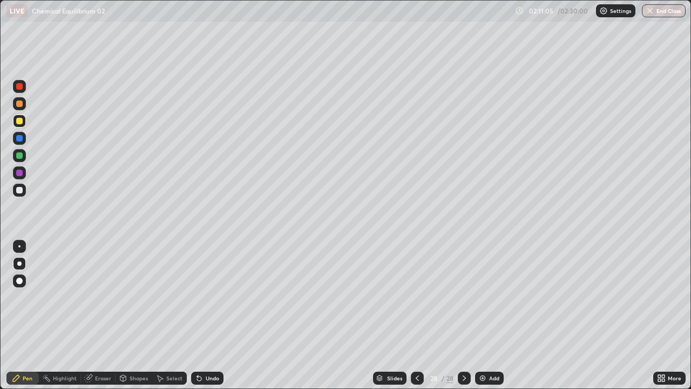
click at [106, 315] on div "Eraser" at bounding box center [103, 377] width 16 height 5
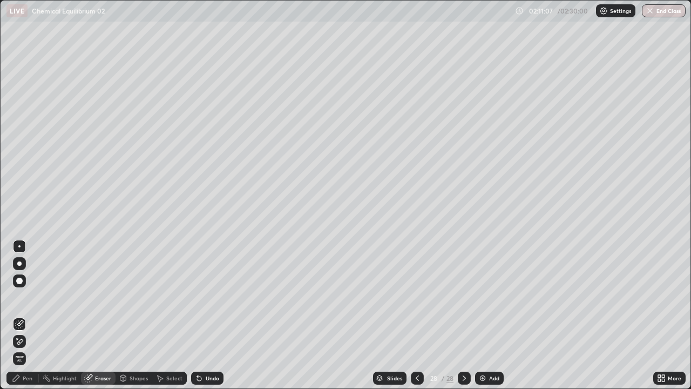
click at [28, 315] on div "Pen" at bounding box center [28, 377] width 10 height 5
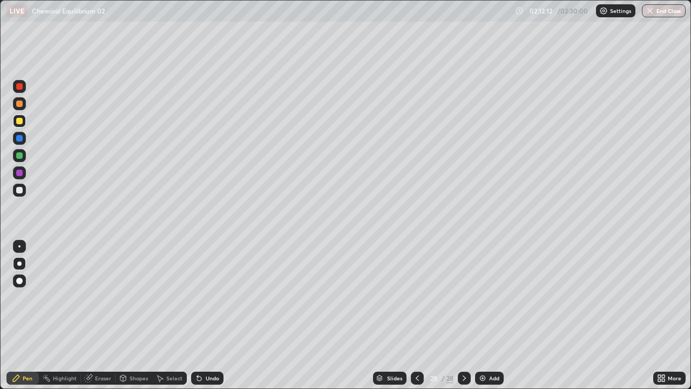
click at [208, 315] on div "Undo" at bounding box center [207, 378] width 32 height 13
click at [204, 315] on div "Undo" at bounding box center [207, 378] width 32 height 13
click at [107, 315] on div "Eraser" at bounding box center [98, 378] width 35 height 13
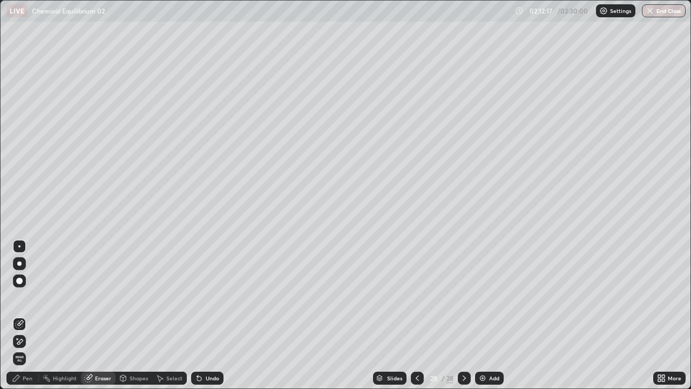
click at [22, 315] on div "Pen" at bounding box center [22, 378] width 32 height 13
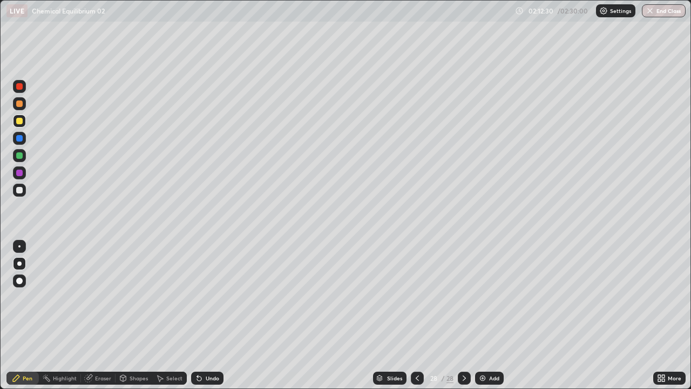
click at [203, 315] on div "Undo" at bounding box center [207, 378] width 32 height 13
click at [200, 315] on div "Undo" at bounding box center [207, 378] width 32 height 13
click at [167, 315] on div "Select" at bounding box center [169, 378] width 35 height 13
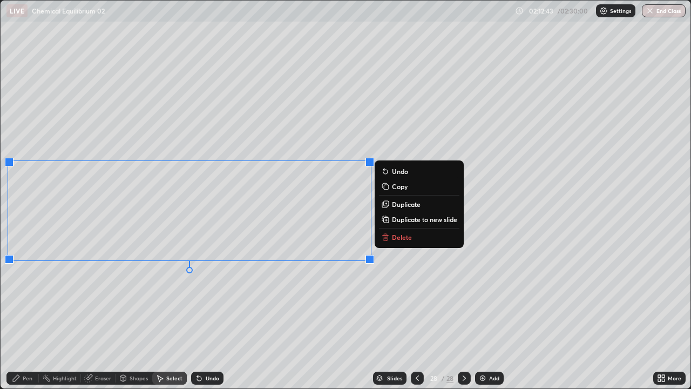
click at [28, 315] on div "Pen" at bounding box center [28, 377] width 10 height 5
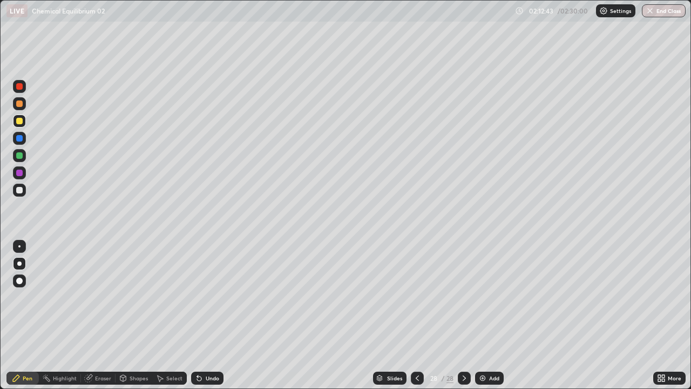
click at [26, 315] on div "Pen" at bounding box center [28, 377] width 10 height 5
click at [419, 315] on icon at bounding box center [417, 378] width 9 height 9
click at [463, 315] on icon at bounding box center [464, 378] width 9 height 9
click at [483, 315] on img at bounding box center [483, 378] width 9 height 9
click at [669, 14] on button "End Class" at bounding box center [664, 10] width 44 height 13
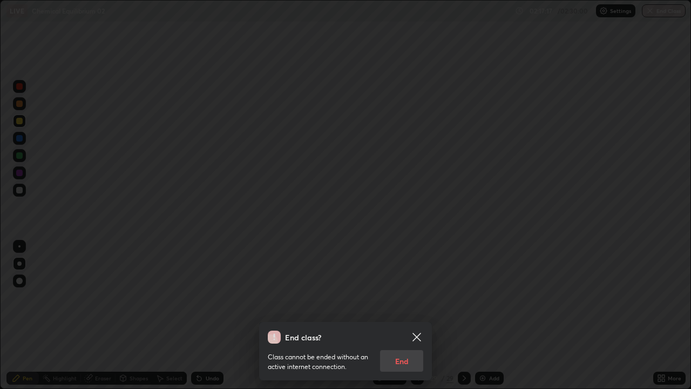
click at [412, 315] on div "Class cannot be ended without an active internet connection. End" at bounding box center [346, 358] width 156 height 28
click at [423, 315] on icon at bounding box center [417, 337] width 13 height 13
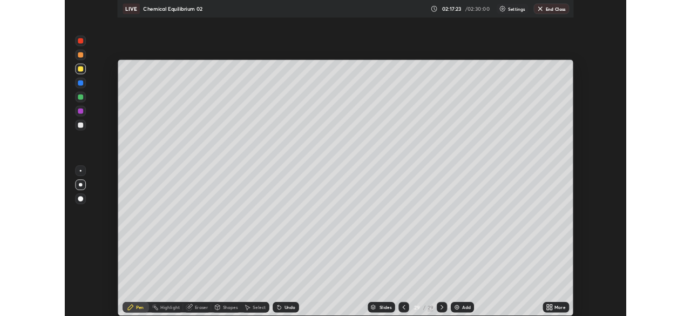
scroll to position [53699, 53324]
